Goal: Check status: Check status

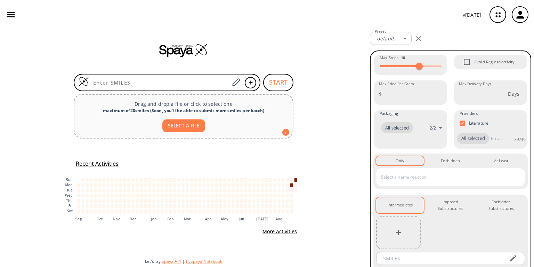
click at [11, 13] on icon "button" at bounding box center [11, 14] width 10 height 10
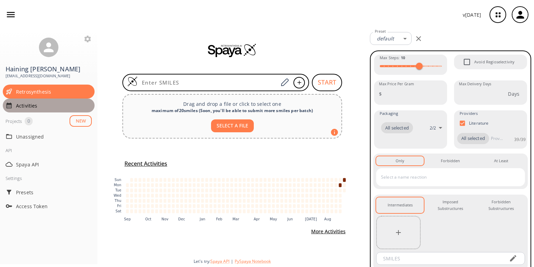
click at [26, 102] on span "Activities" at bounding box center [54, 105] width 76 height 7
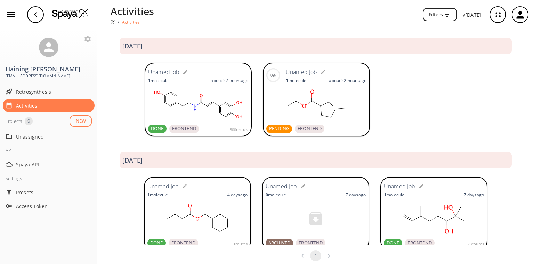
click at [295, 105] on rect at bounding box center [316, 104] width 100 height 35
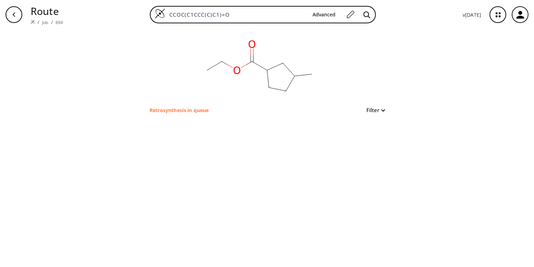
click at [177, 108] on p "Retrosynthesis in queue" at bounding box center [178, 109] width 59 height 7
click at [42, 19] on link "Job" at bounding box center [45, 22] width 6 height 6
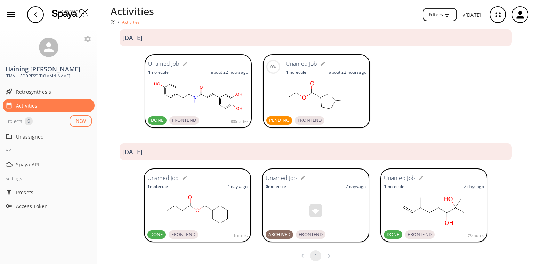
scroll to position [13, 0]
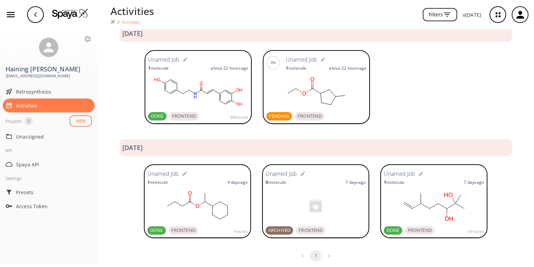
click at [347, 92] on rect at bounding box center [316, 91] width 100 height 35
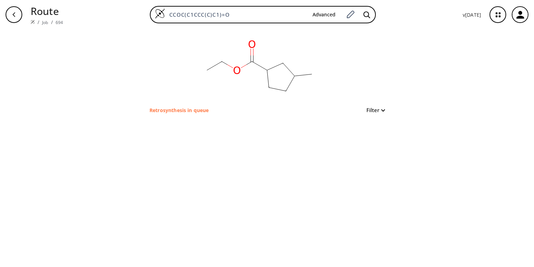
click at [159, 108] on p "Retrosynthesis in queue" at bounding box center [178, 109] width 59 height 7
click at [386, 110] on div "clear Retrosynthesis in queue Filter" at bounding box center [266, 71] width 257 height 85
click at [383, 108] on button "Filter" at bounding box center [373, 109] width 22 height 5
click at [43, 19] on link "Job" at bounding box center [45, 22] width 6 height 6
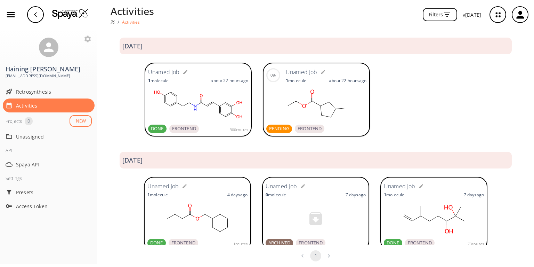
scroll to position [13, 0]
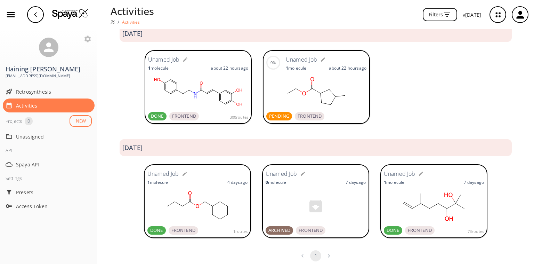
click at [272, 63] on div "0%" at bounding box center [272, 62] width 5 height 6
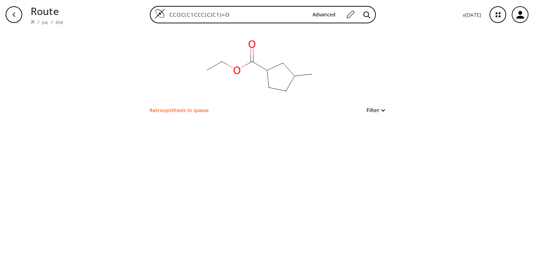
drag, startPoint x: 0, startPoint y: 0, endPoint x: 267, endPoint y: 74, distance: 277.0
click at [267, 74] on rect at bounding box center [259, 67] width 139 height 76
click at [381, 109] on button "Filter" at bounding box center [373, 109] width 22 height 5
click at [381, 109] on div at bounding box center [267, 133] width 534 height 267
click at [181, 108] on p "Retrosynthesis in queue" at bounding box center [178, 109] width 59 height 7
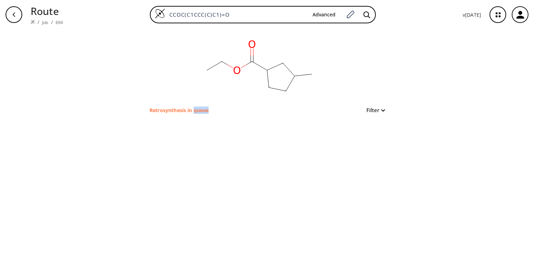
click at [181, 108] on p "Retrosynthesis in queue" at bounding box center [178, 109] width 59 height 7
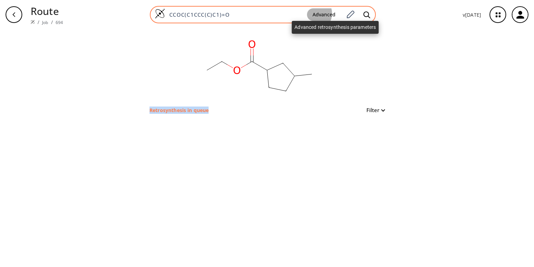
click at [324, 15] on button "Advanced" at bounding box center [324, 14] width 34 height 13
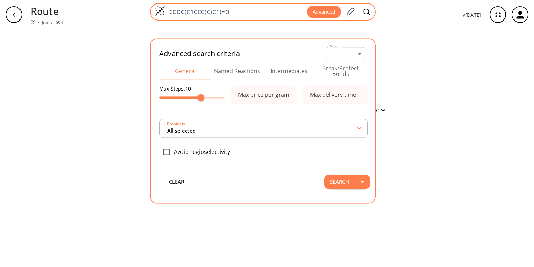
type input "All selected"
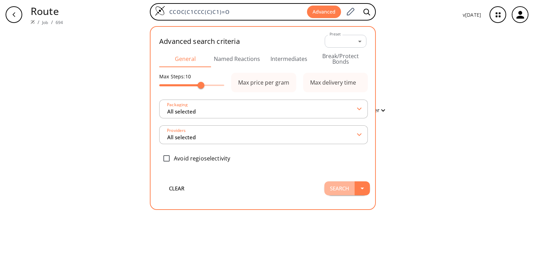
click at [346, 182] on button "Search" at bounding box center [339, 188] width 30 height 14
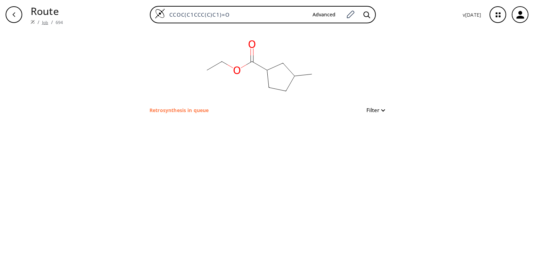
click at [44, 19] on link "Job" at bounding box center [45, 22] width 6 height 6
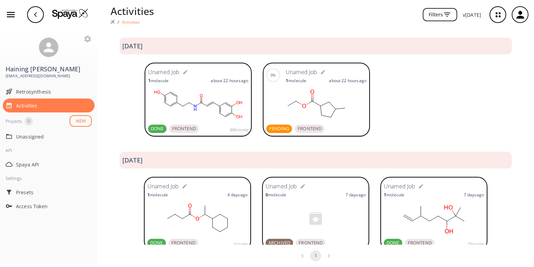
click at [270, 132] on div "PENDING" at bounding box center [279, 128] width 26 height 8
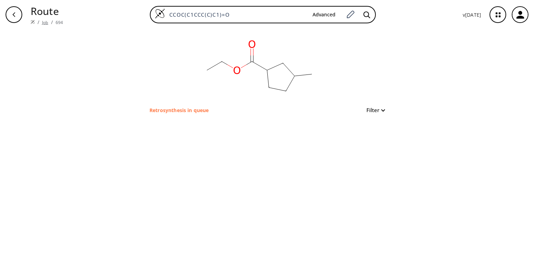
click at [44, 19] on link "Job" at bounding box center [45, 22] width 6 height 6
